Goal: Task Accomplishment & Management: Use online tool/utility

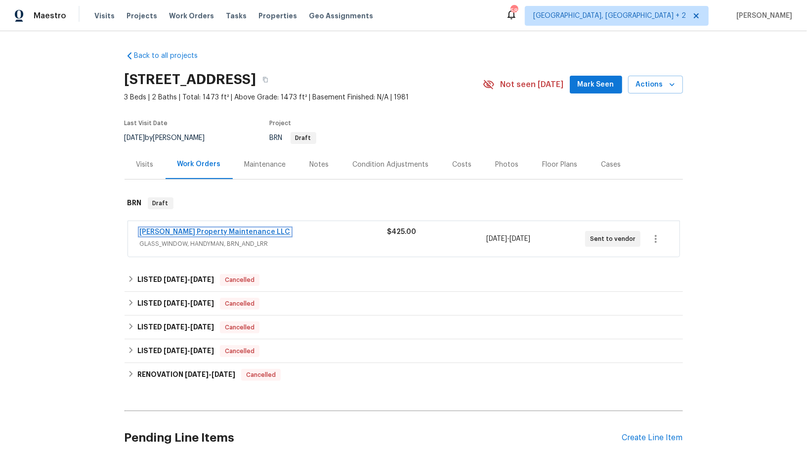
click at [184, 233] on link "[PERSON_NAME] Property Maintenance LLC" at bounding box center [215, 231] width 151 height 7
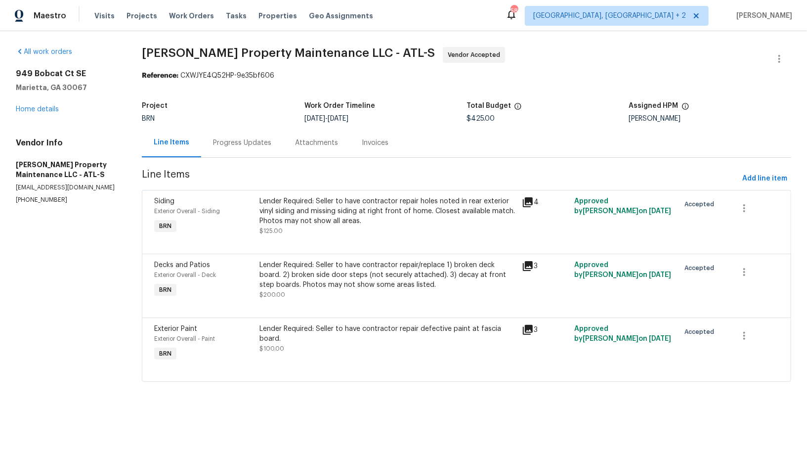
click at [232, 141] on div "Progress Updates" at bounding box center [242, 143] width 58 height 10
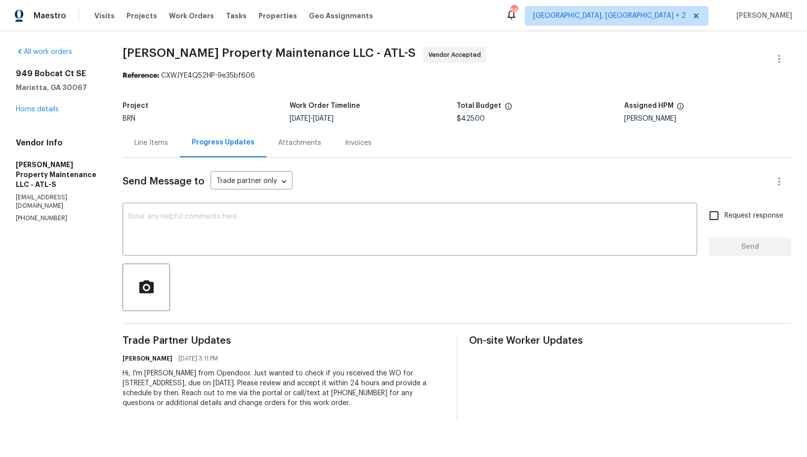
click at [145, 150] on div "Line Items" at bounding box center [151, 142] width 57 height 29
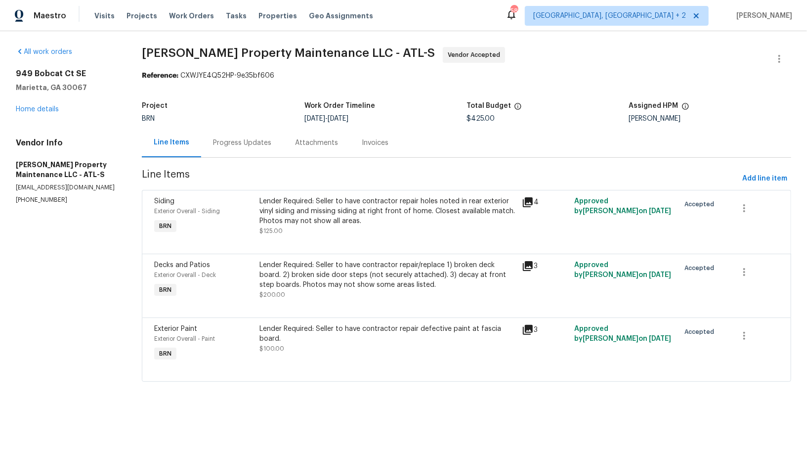
click at [313, 207] on div "Lender Required: Seller to have contractor repair holes noted in rear exterior …" at bounding box center [388, 211] width 257 height 30
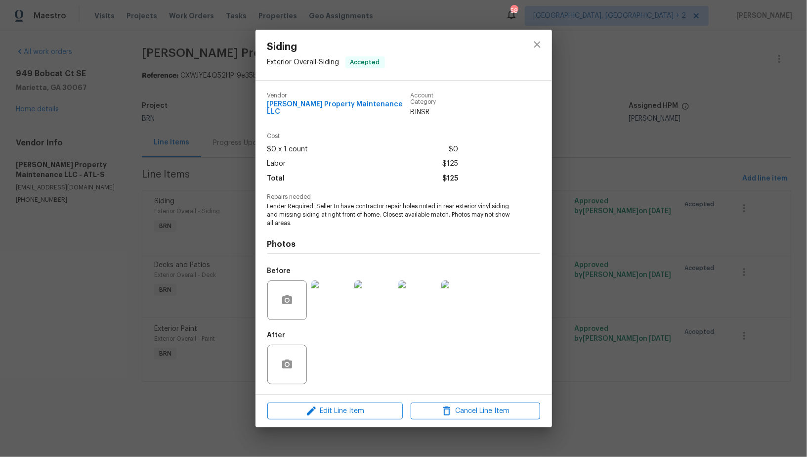
click at [331, 293] on img at bounding box center [331, 300] width 40 height 40
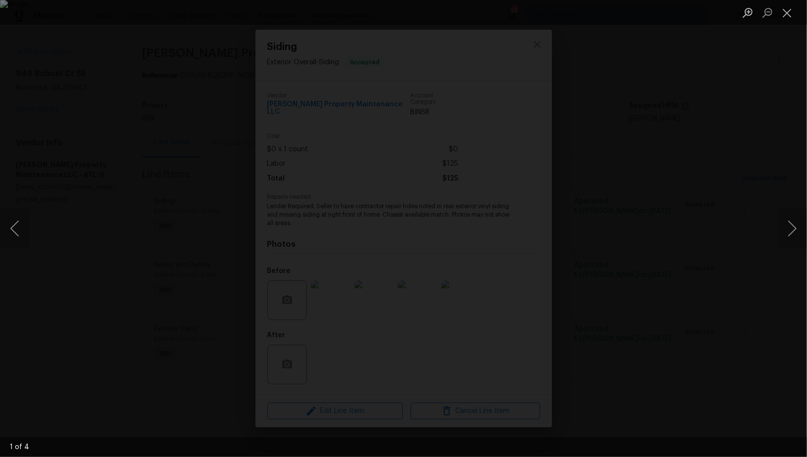
click at [589, 273] on div "Lightbox" at bounding box center [403, 228] width 807 height 457
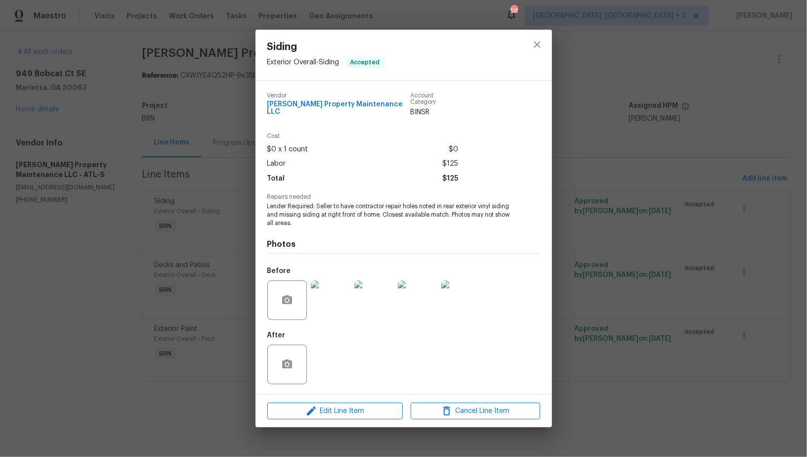
click at [329, 304] on img at bounding box center [331, 300] width 40 height 40
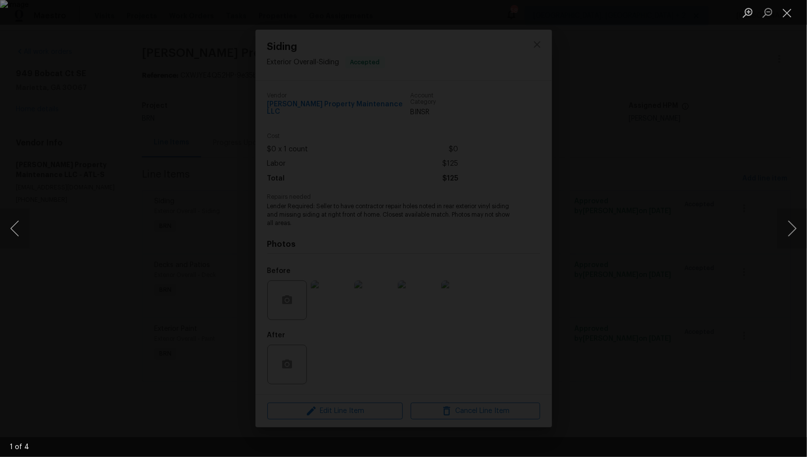
click at [555, 307] on div "Lightbox" at bounding box center [403, 228] width 807 height 457
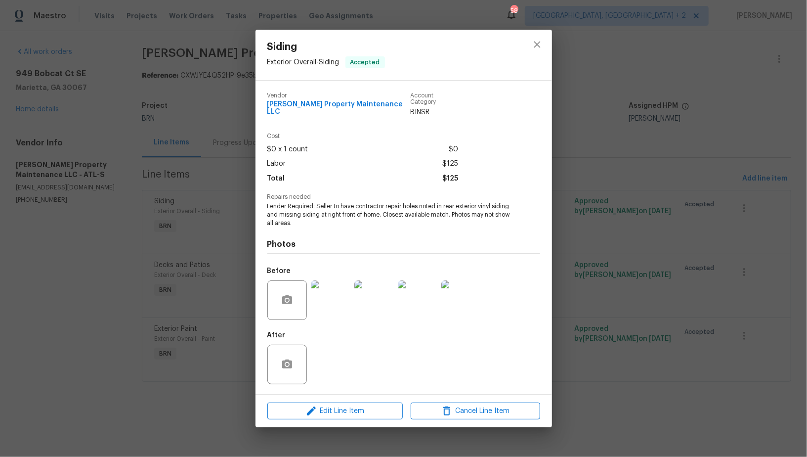
click at [330, 288] on img at bounding box center [331, 300] width 40 height 40
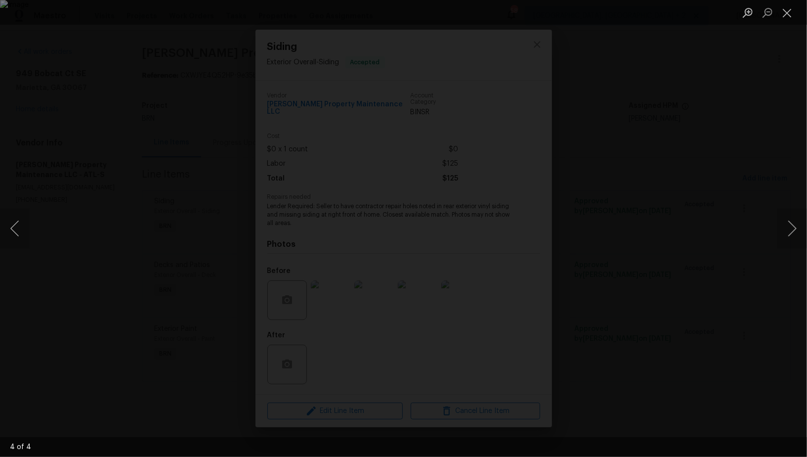
click at [570, 326] on div "Lightbox" at bounding box center [403, 228] width 807 height 457
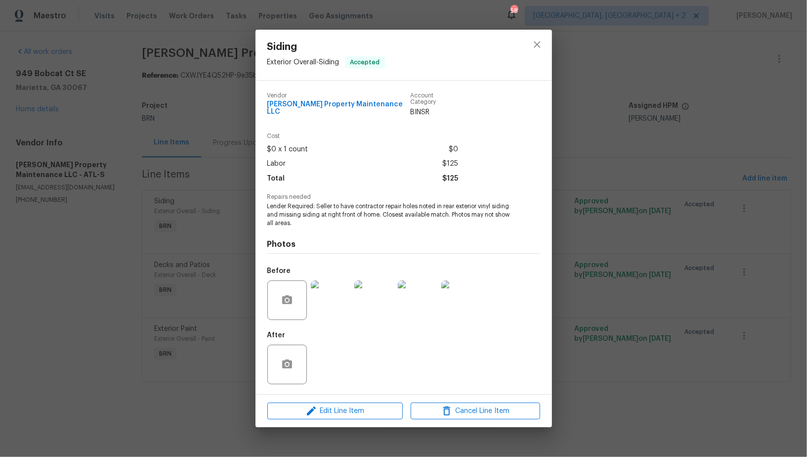
click at [465, 292] on img at bounding box center [461, 300] width 40 height 40
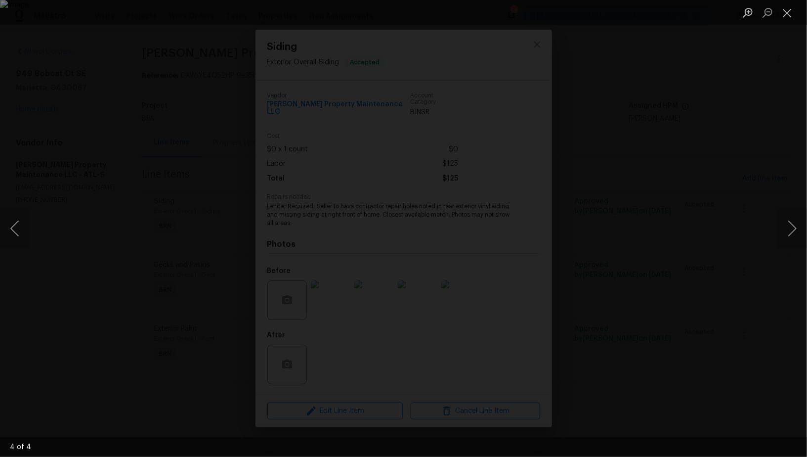
click at [601, 314] on div "Lightbox" at bounding box center [403, 228] width 807 height 457
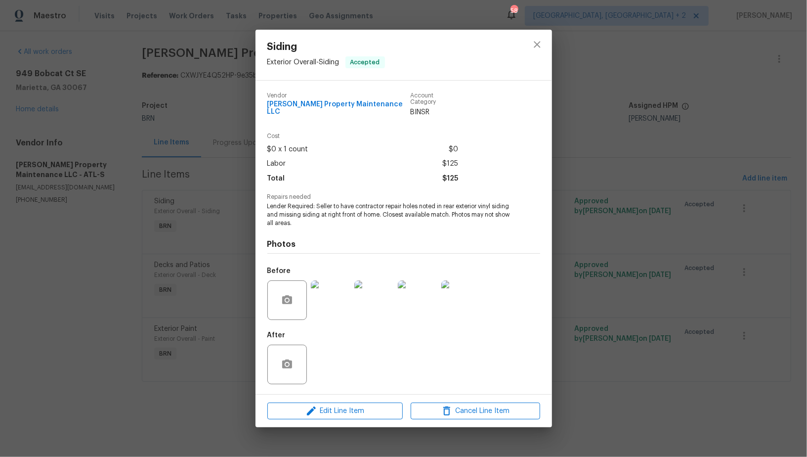
click at [601, 314] on div "Siding Exterior Overall - Siding Accepted Vendor [PERSON_NAME] Property Mainten…" at bounding box center [403, 228] width 807 height 457
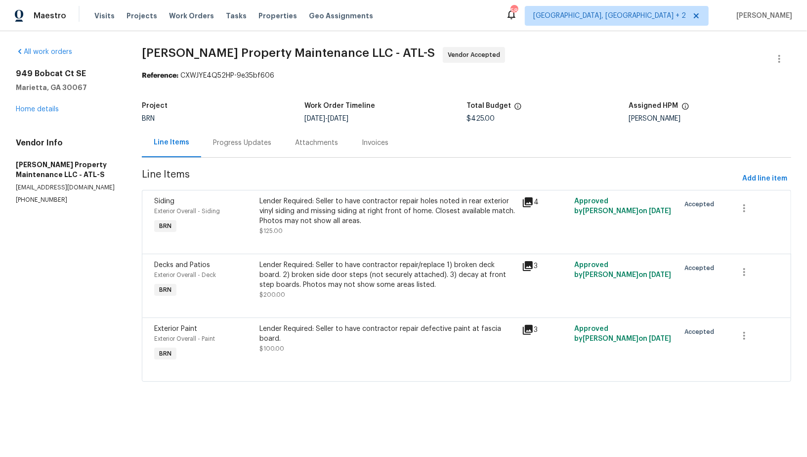
click at [348, 266] on div "Lender Required: Seller to have contractor repair/replace 1) broken deck board.…" at bounding box center [388, 275] width 257 height 30
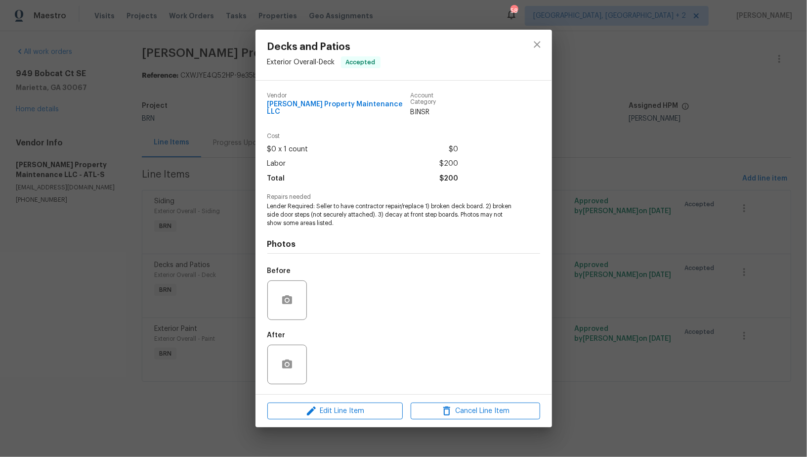
click at [230, 287] on div "Decks and Patios Exterior Overall - Deck Accepted Vendor [PERSON_NAME] Property…" at bounding box center [403, 228] width 807 height 457
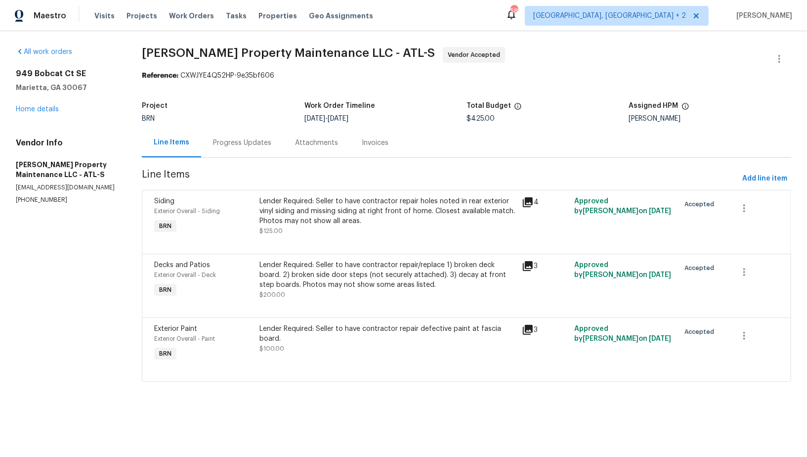
click at [342, 222] on div "Lender Required: Seller to have contractor repair holes noted in rear exterior …" at bounding box center [388, 211] width 257 height 30
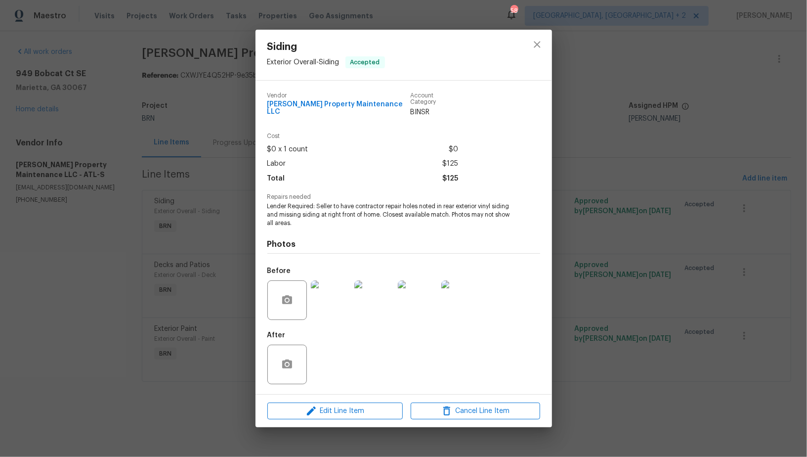
click at [188, 269] on div "Siding Exterior Overall - Siding Accepted Vendor [PERSON_NAME] Property Mainten…" at bounding box center [403, 228] width 807 height 457
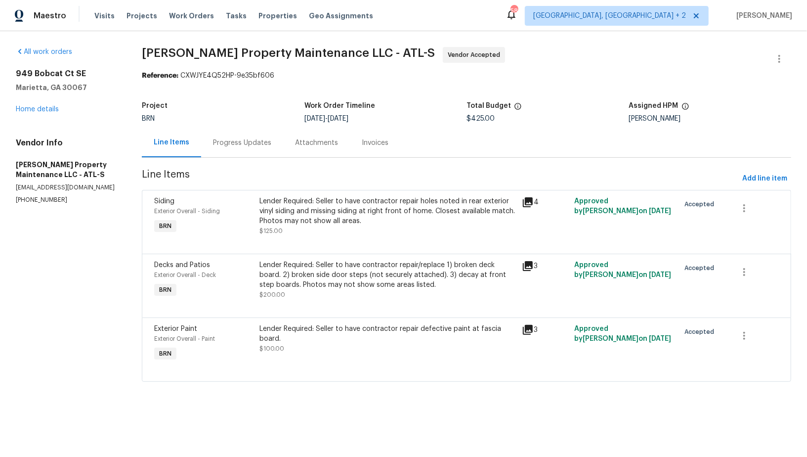
click at [324, 282] on div "Lender Required: Seller to have contractor repair/replace 1) broken deck board.…" at bounding box center [388, 275] width 257 height 30
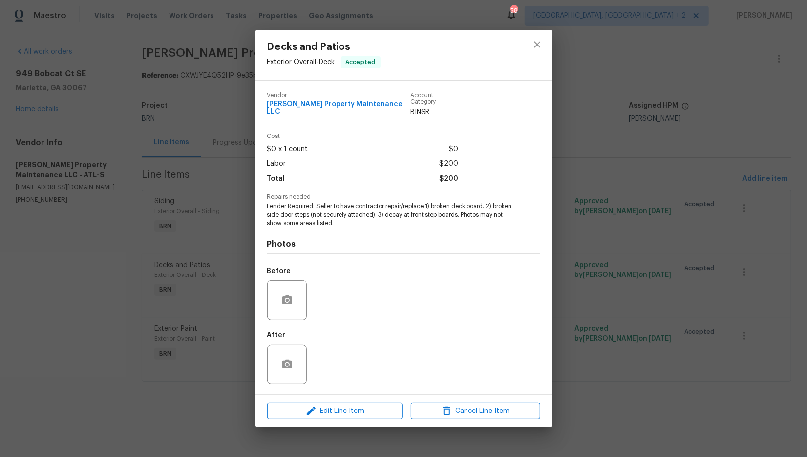
click at [326, 300] on div "Before" at bounding box center [403, 294] width 273 height 64
click at [209, 277] on div "Decks and Patios Exterior Overall - Deck Accepted Vendor [PERSON_NAME] Property…" at bounding box center [403, 228] width 807 height 457
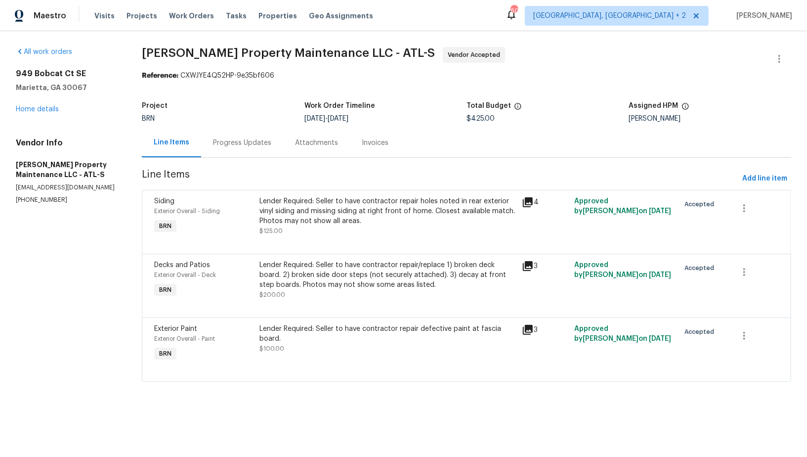
click at [311, 267] on div "Lender Required: Seller to have contractor repair/replace 1) broken deck board.…" at bounding box center [388, 275] width 257 height 30
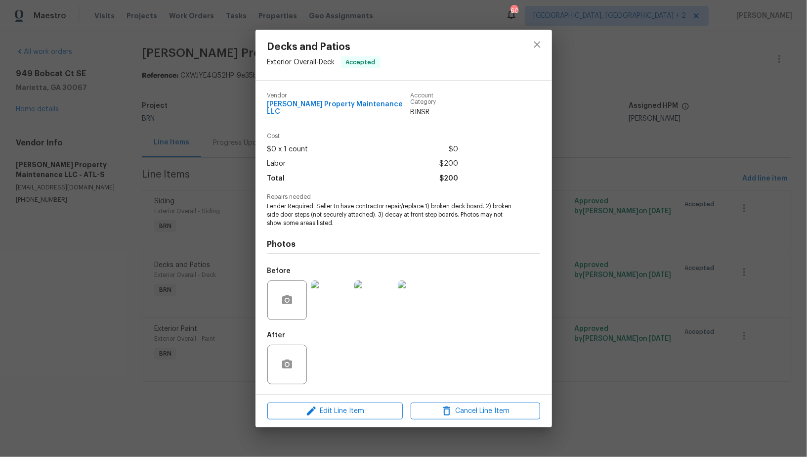
click at [322, 291] on img at bounding box center [331, 300] width 40 height 40
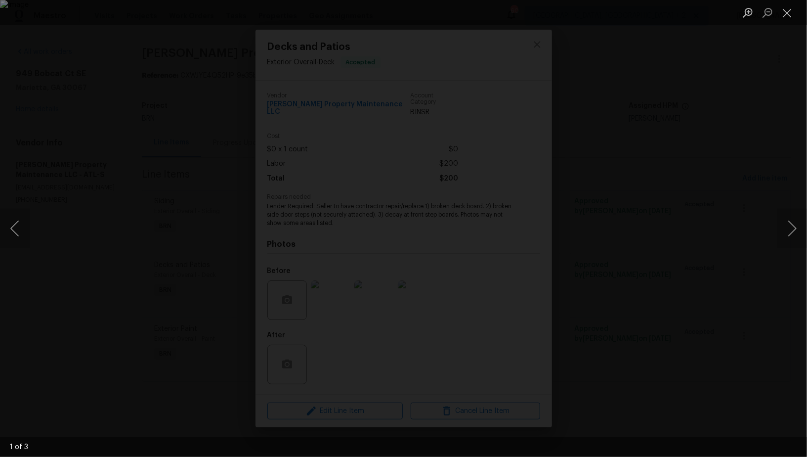
click at [552, 308] on div "Lightbox" at bounding box center [403, 228] width 807 height 457
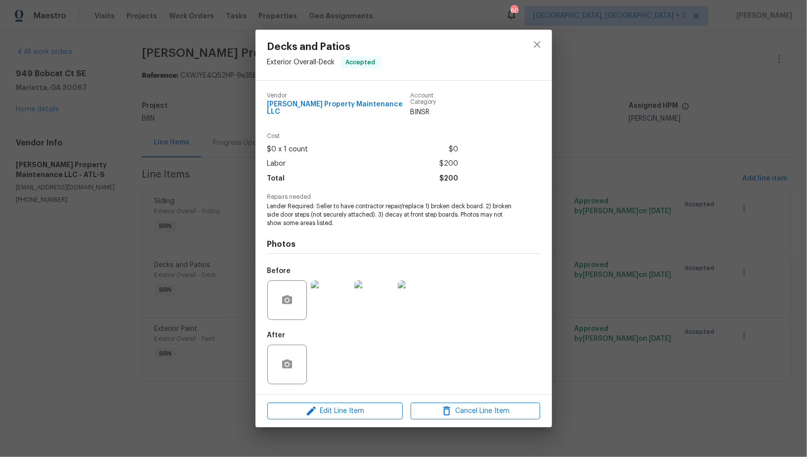
click at [343, 298] on img at bounding box center [331, 300] width 40 height 40
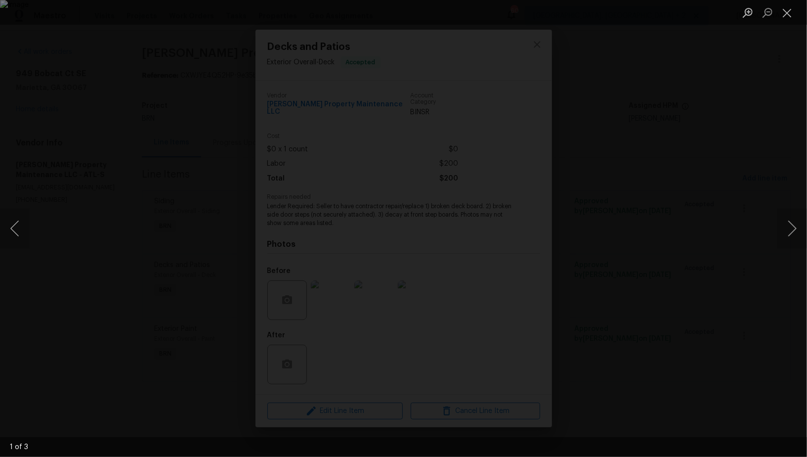
click at [528, 274] on div "Lightbox" at bounding box center [403, 228] width 807 height 457
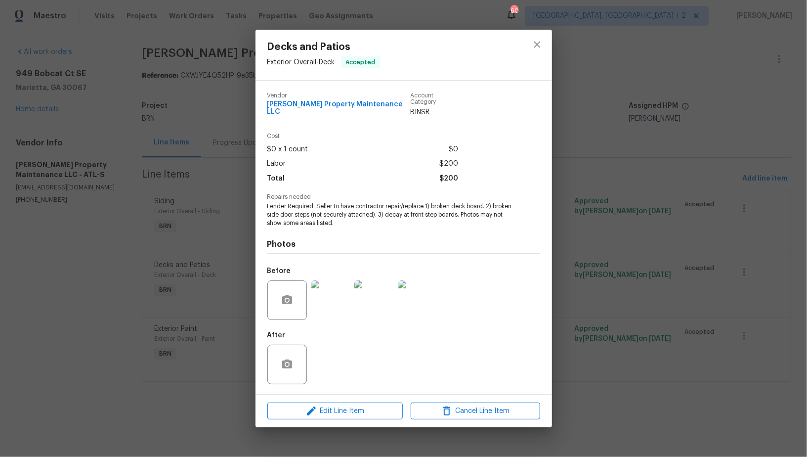
click at [332, 296] on img at bounding box center [331, 300] width 40 height 40
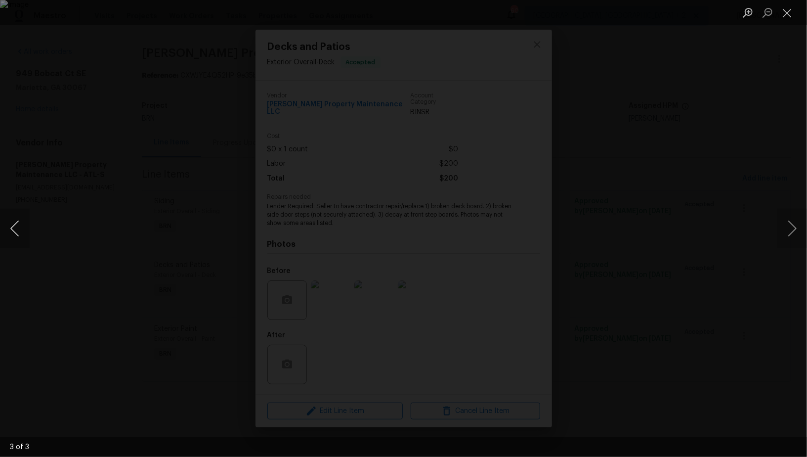
click at [10, 231] on button "Previous image" at bounding box center [15, 229] width 30 height 40
click at [243, 325] on div "Lightbox" at bounding box center [403, 228] width 807 height 457
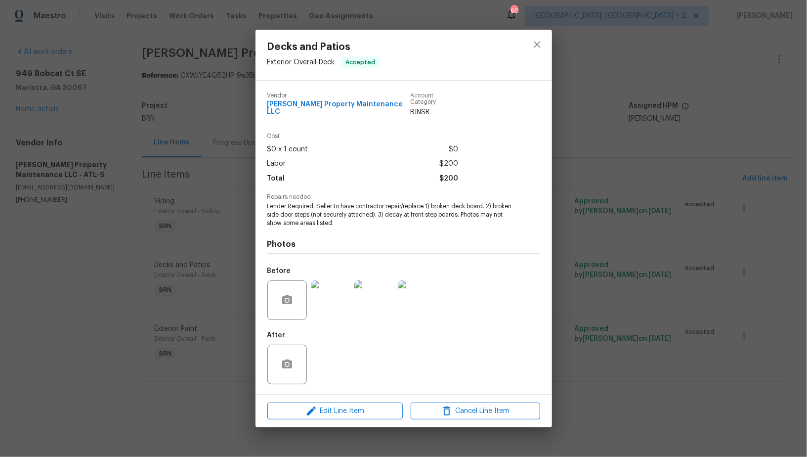
click at [622, 283] on div "Decks and Patios Exterior Overall - Deck Accepted Vendor [PERSON_NAME] Property…" at bounding box center [403, 228] width 807 height 457
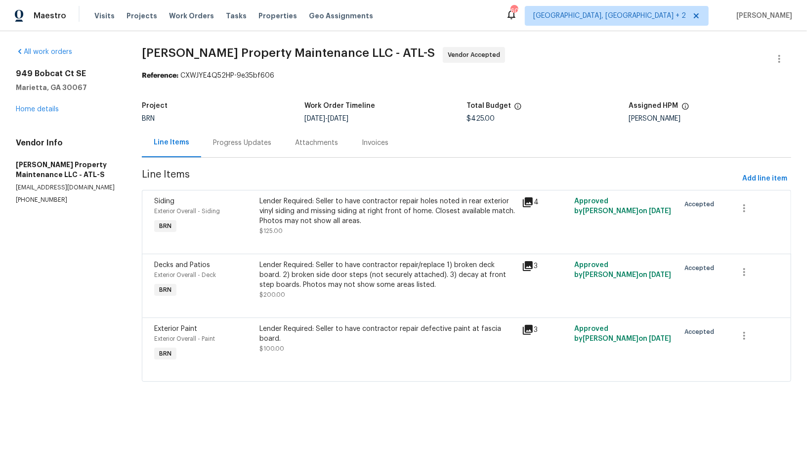
click at [318, 348] on div "Lender Required: Seller to have contractor repair defective paint at fascia boa…" at bounding box center [388, 339] width 257 height 30
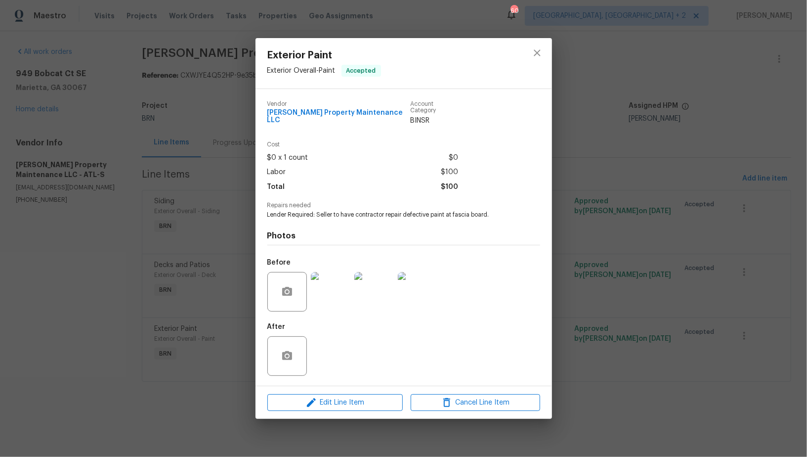
click at [323, 292] on img at bounding box center [331, 292] width 40 height 40
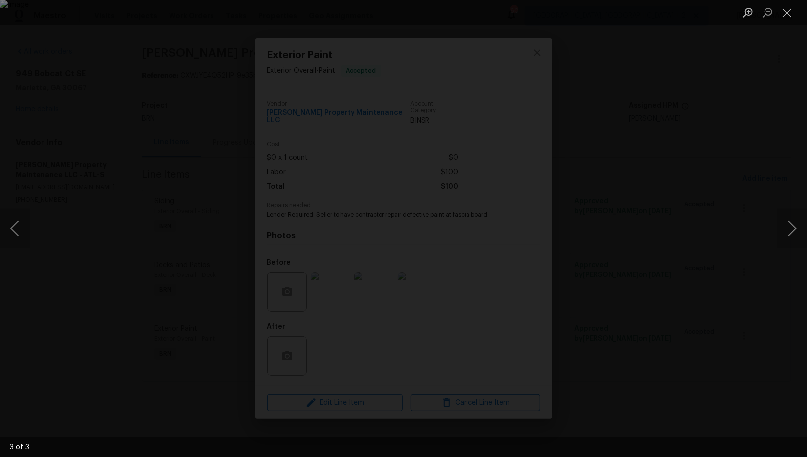
click at [621, 283] on div "Lightbox" at bounding box center [403, 228] width 807 height 457
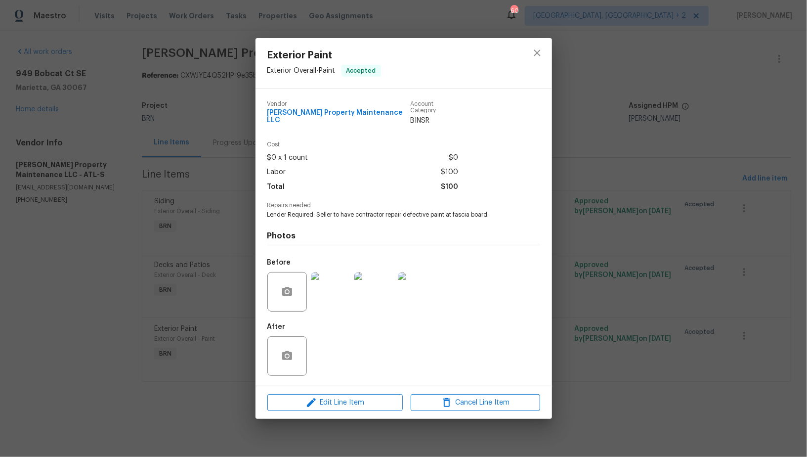
click at [620, 282] on div "Exterior Paint Exterior Overall - Paint Accepted Vendor Glen Property Maintenan…" at bounding box center [403, 228] width 807 height 457
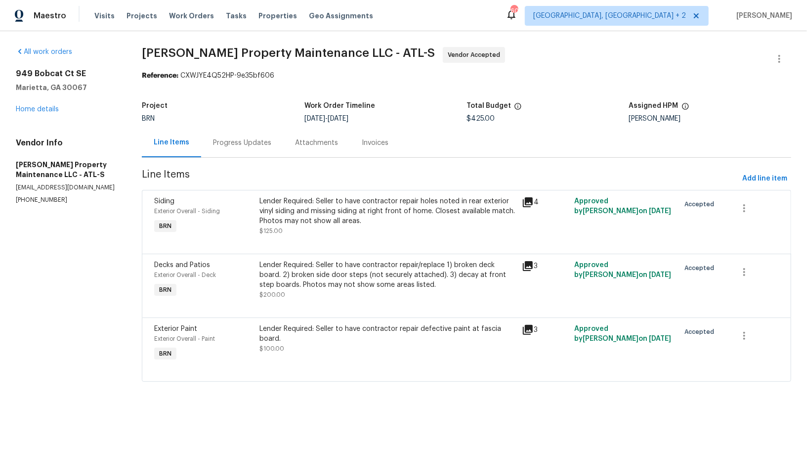
click at [620, 282] on div "Approved by Padmapriya R on 9/17/2025" at bounding box center [624, 279] width 105 height 45
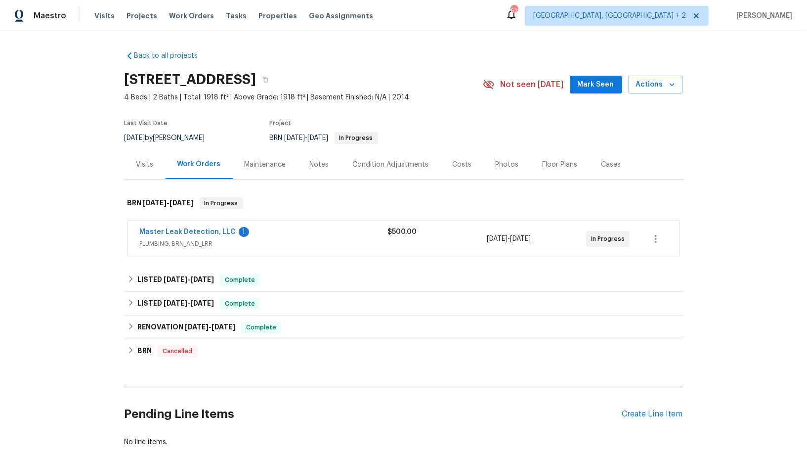
click at [193, 224] on div "Master Leak Detection, LLC 1 PLUMBING, BRN_AND_LRR $500.00 [DATE] - [DATE] In P…" at bounding box center [404, 239] width 552 height 36
click at [174, 228] on link "Master Leak Detection, LLC" at bounding box center [188, 231] width 96 height 7
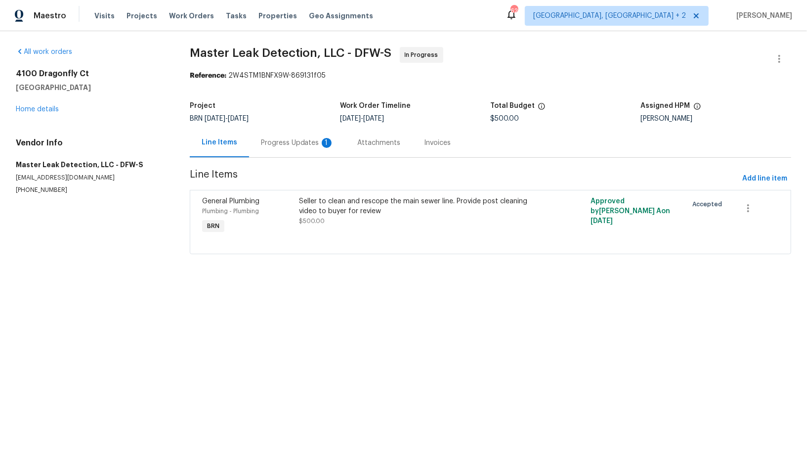
click at [291, 157] on div "Progress Updates 1" at bounding box center [297, 142] width 97 height 29
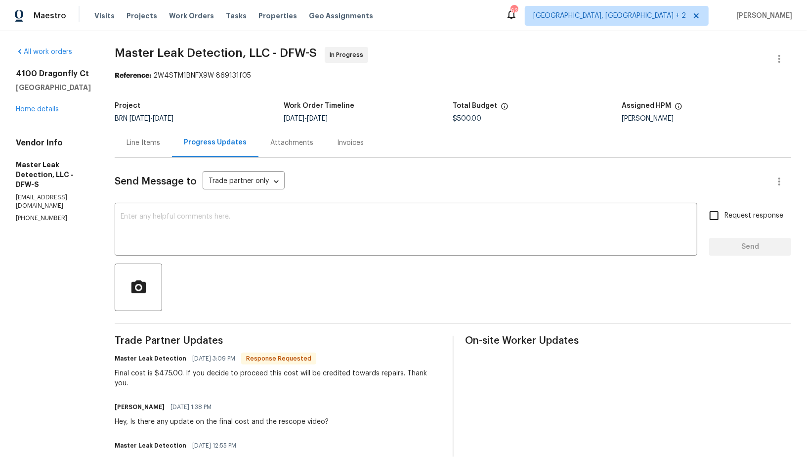
click at [160, 134] on div "Line Items" at bounding box center [143, 142] width 57 height 29
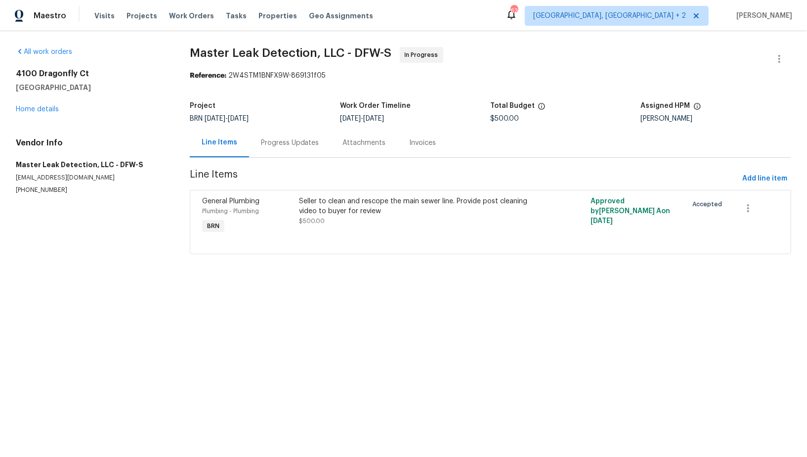
click at [357, 205] on div "Seller to clean and rescope the main sewer line. Provide post cleaning video to…" at bounding box center [417, 206] width 237 height 20
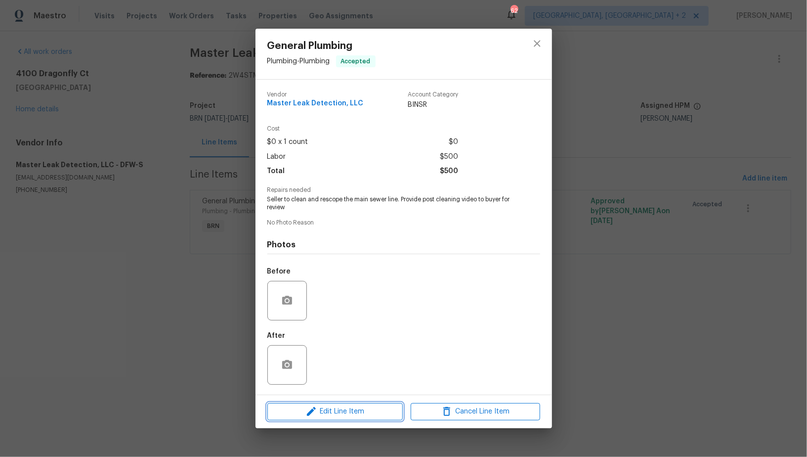
click at [355, 411] on span "Edit Line Item" at bounding box center [335, 411] width 130 height 12
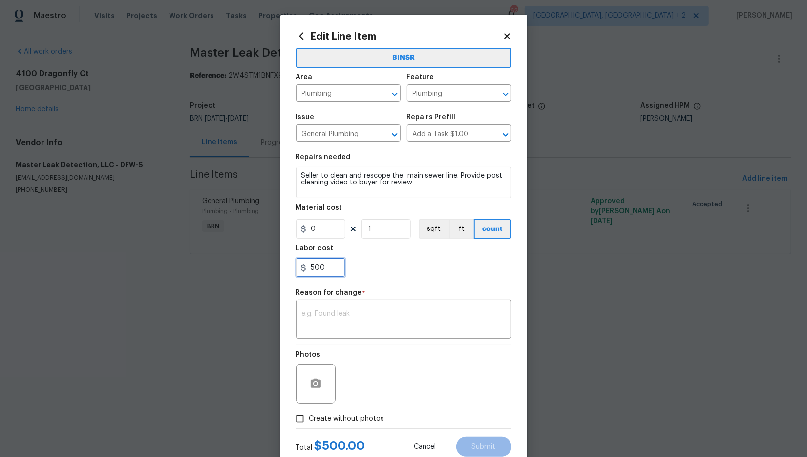
click at [326, 270] on input "500" at bounding box center [320, 268] width 49 height 20
type input "475"
click at [383, 330] on textarea at bounding box center [404, 320] width 204 height 21
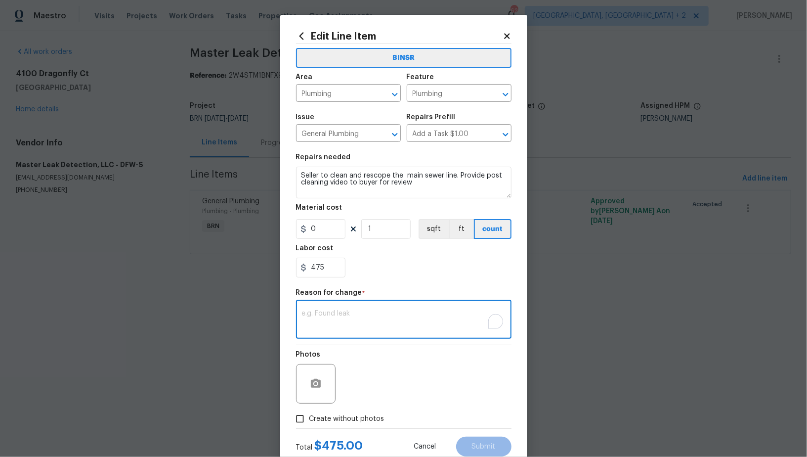
paste textarea "(PR) Updated per vendors final cost."
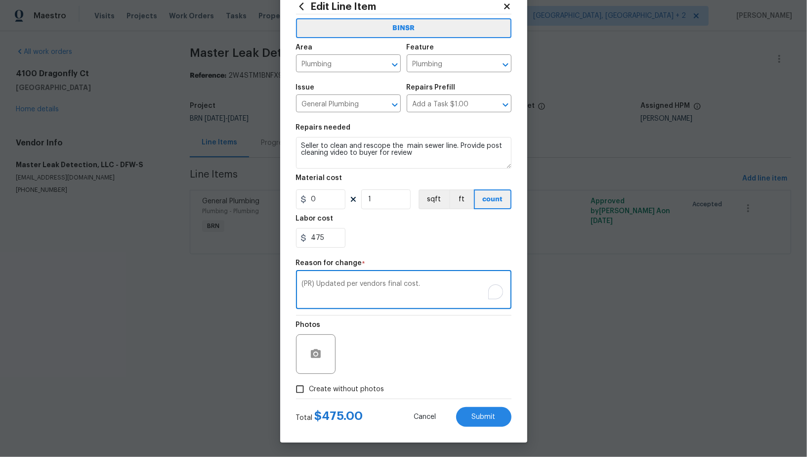
type textarea "(PR) Updated per vendors final cost."
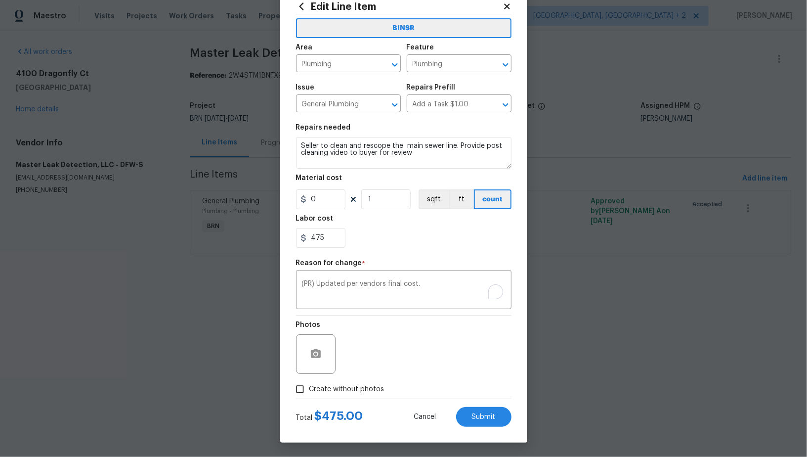
click at [311, 391] on span "Create without photos" at bounding box center [346, 389] width 75 height 10
click at [309, 391] on input "Create without photos" at bounding box center [300, 389] width 19 height 19
checkbox input "true"
click at [500, 417] on button "Submit" at bounding box center [483, 417] width 55 height 20
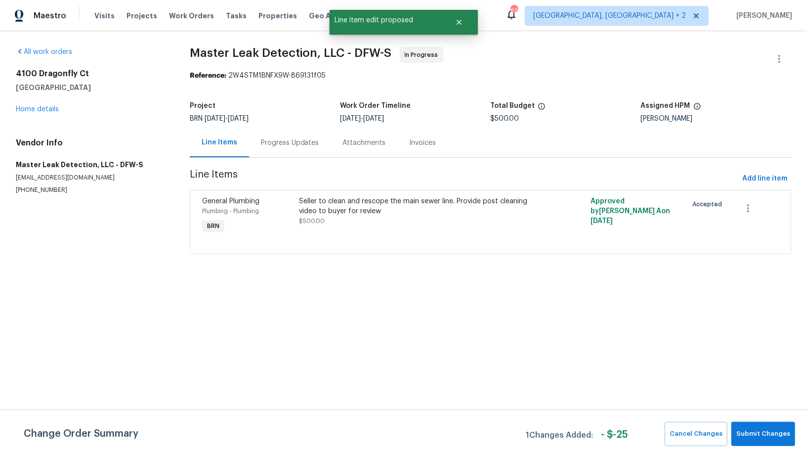
scroll to position [0, 0]
click at [770, 434] on span "Submit Changes" at bounding box center [764, 433] width 54 height 11
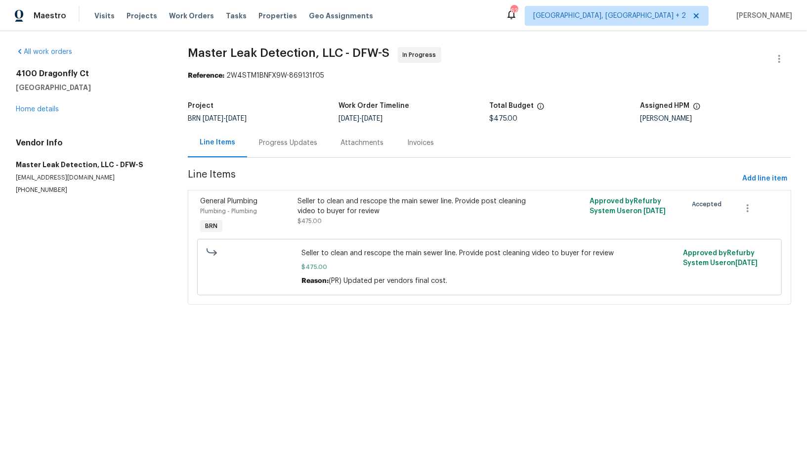
click at [291, 150] on div "Progress Updates" at bounding box center [288, 142] width 82 height 29
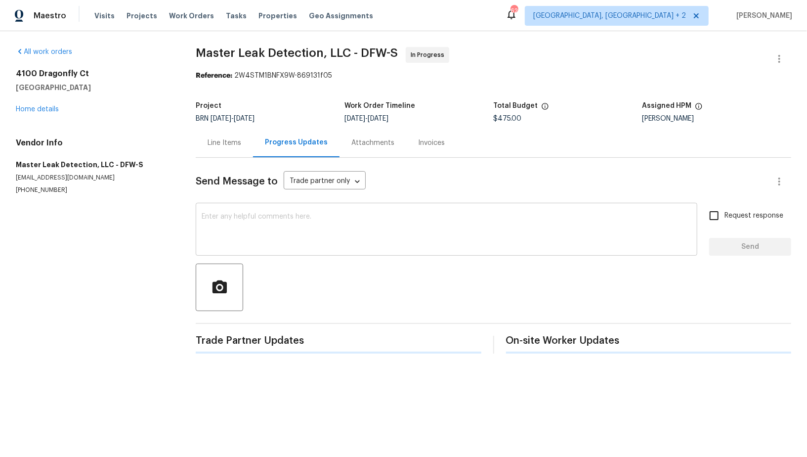
click at [280, 215] on textarea at bounding box center [447, 230] width 490 height 35
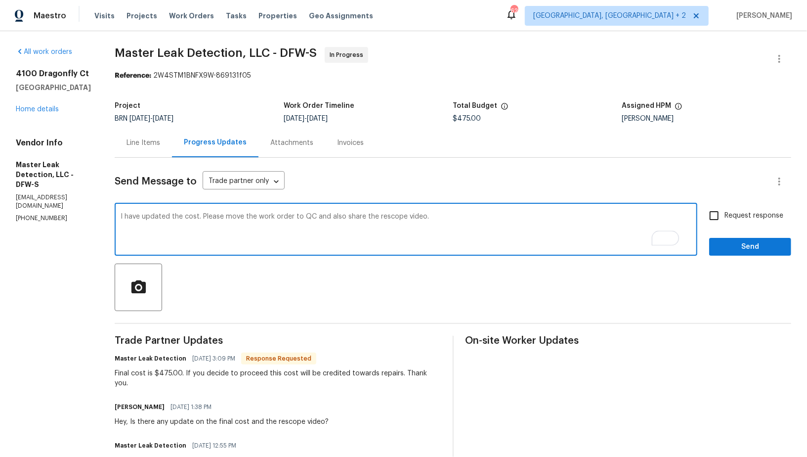
type textarea "I have updated the cost. Please move the work order to QC and also share the re…"
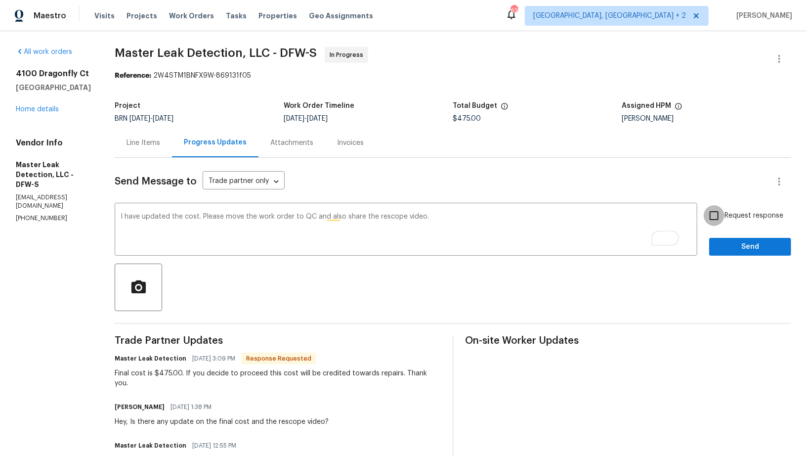
click at [721, 219] on input "Request response" at bounding box center [714, 215] width 21 height 21
checkbox input "true"
click at [746, 250] on span "Send" at bounding box center [750, 247] width 66 height 12
